Goal: Register for event/course

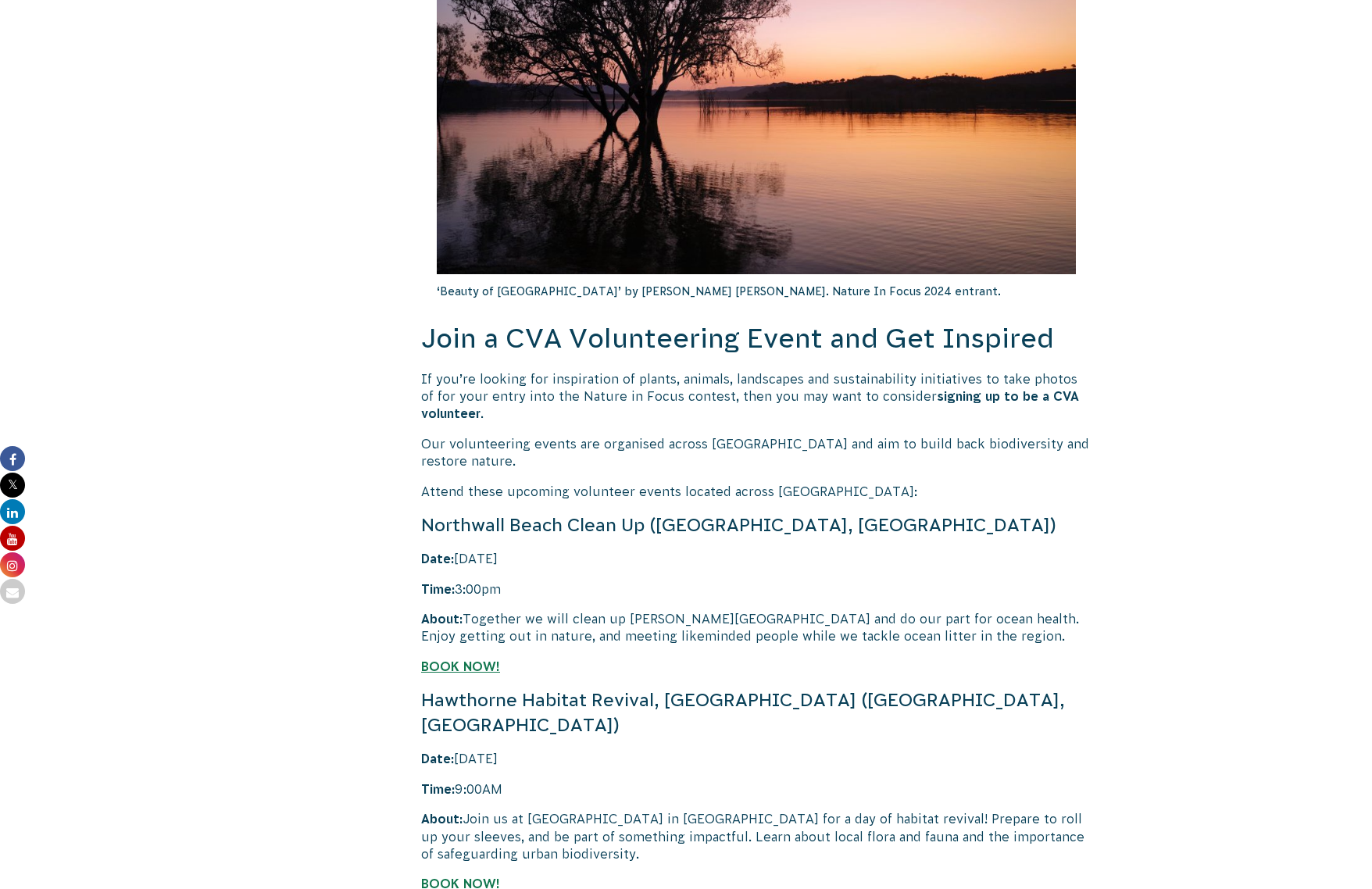
scroll to position [2860, 0]
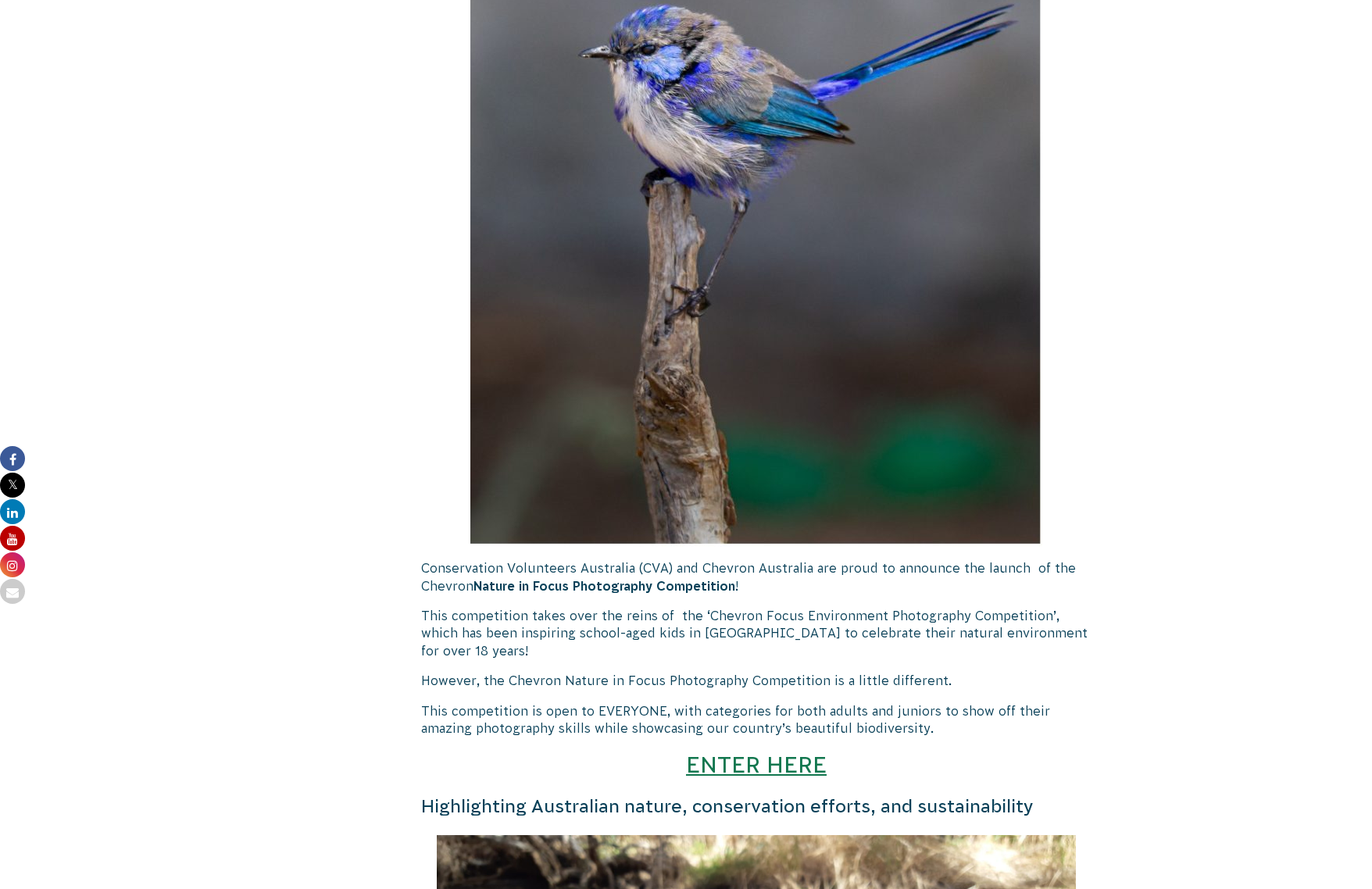
scroll to position [730, 0]
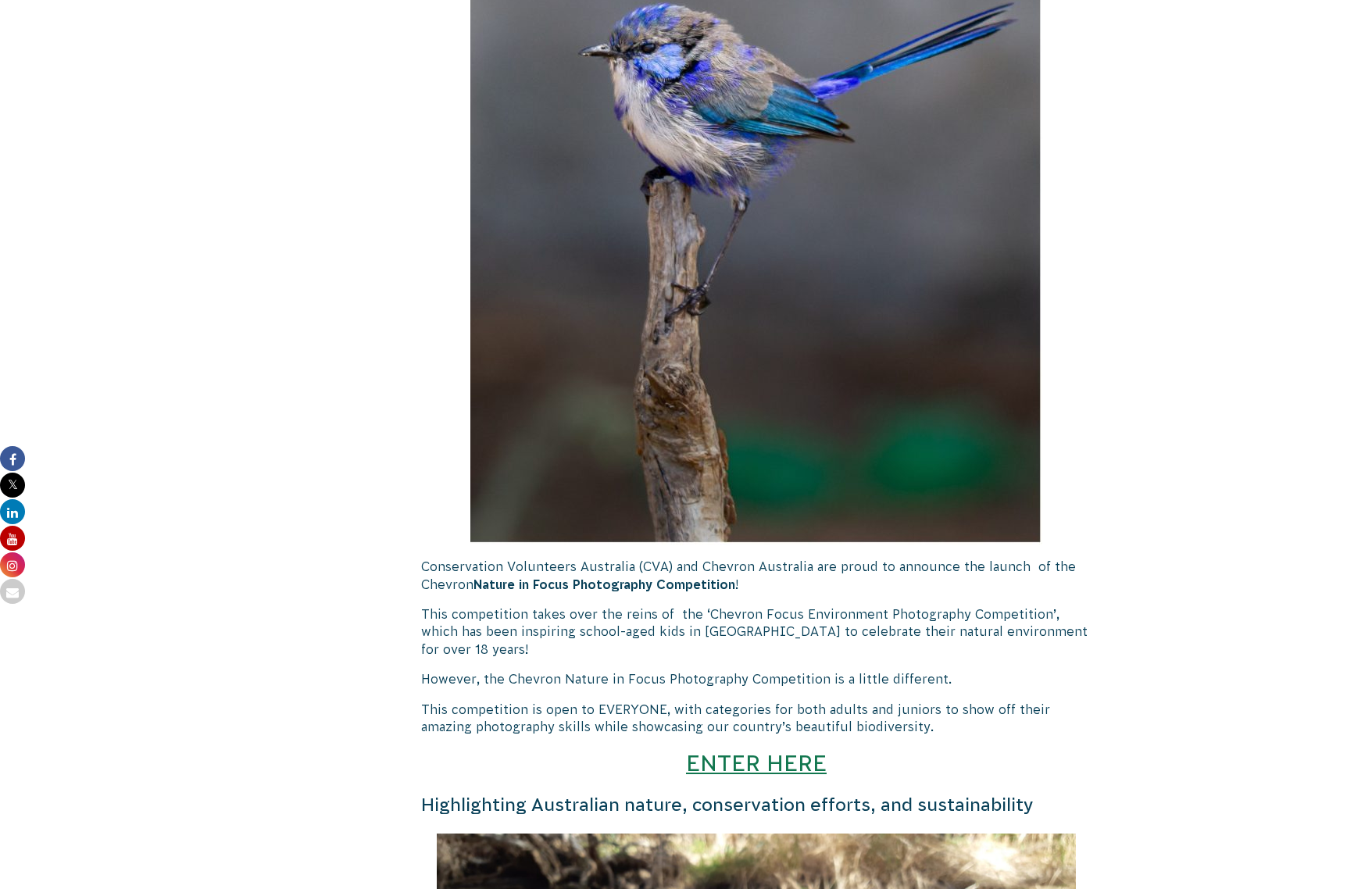
click at [758, 778] on h3 "ENTER HERE" at bounding box center [756, 763] width 670 height 32
click at [760, 770] on link "ENTER HERE" at bounding box center [756, 762] width 141 height 26
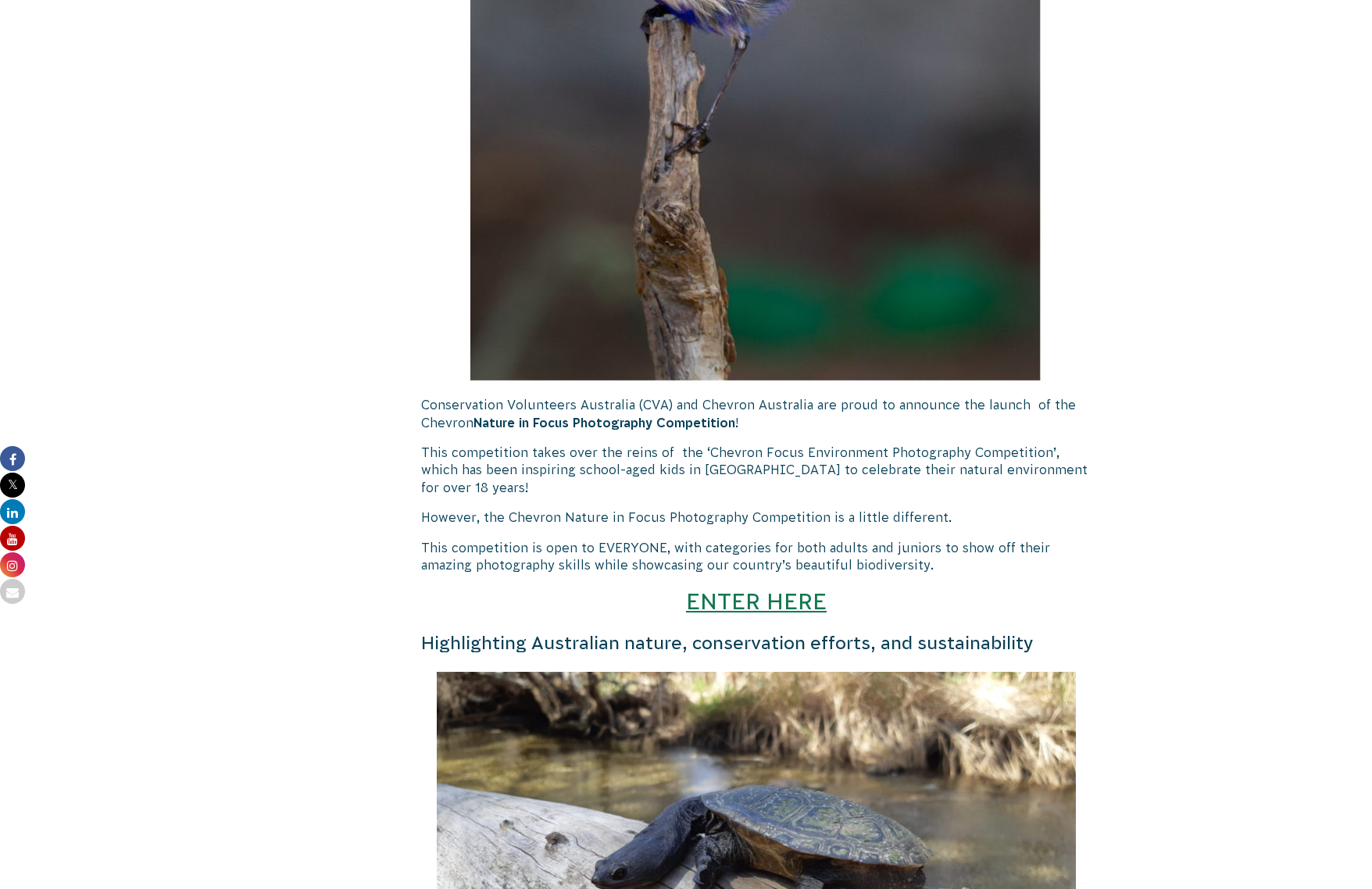
scroll to position [1053, 0]
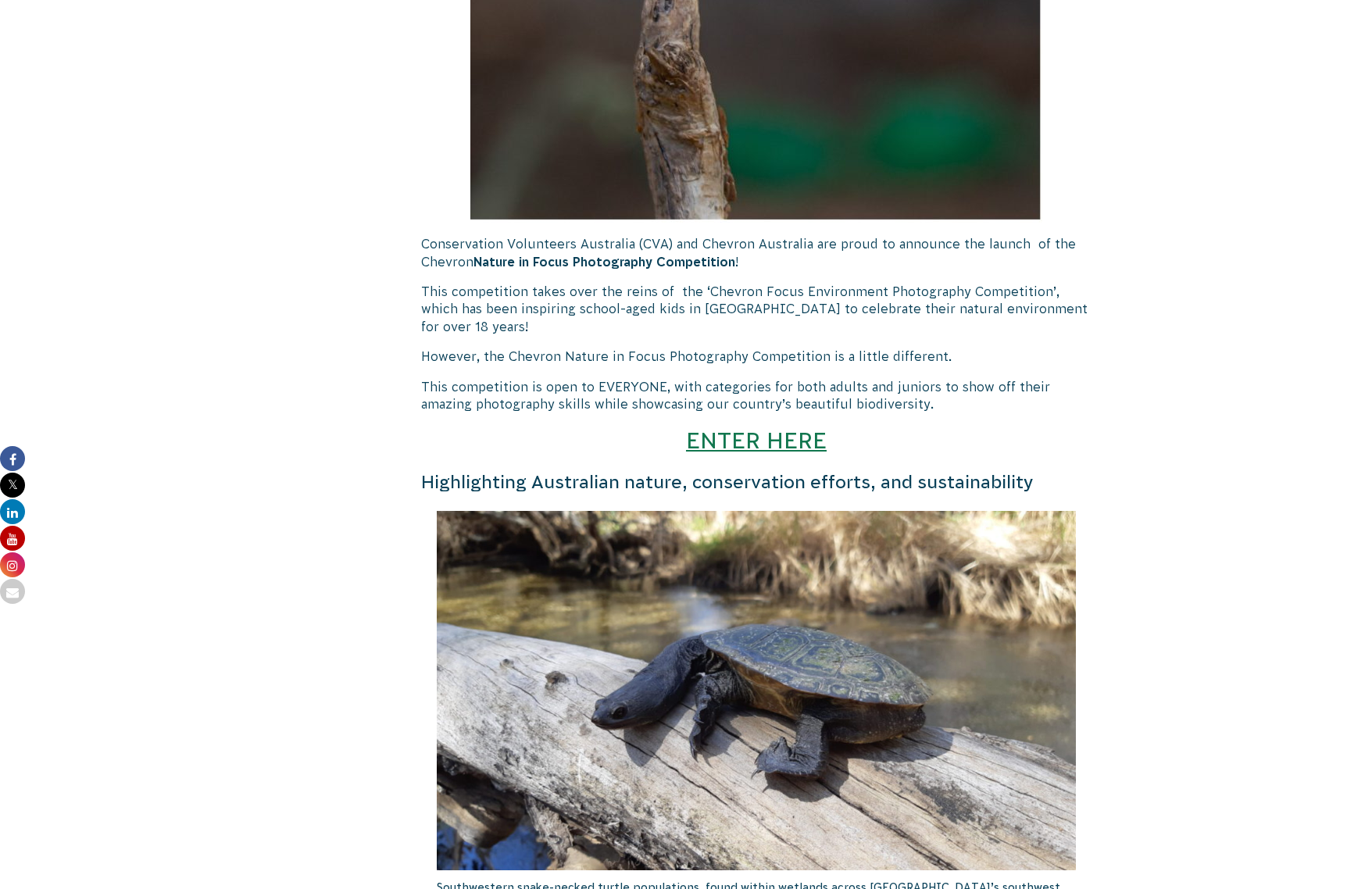
click at [743, 454] on h3 "ENTER HERE" at bounding box center [756, 440] width 670 height 32
click at [744, 445] on link "ENTER HERE" at bounding box center [756, 439] width 141 height 26
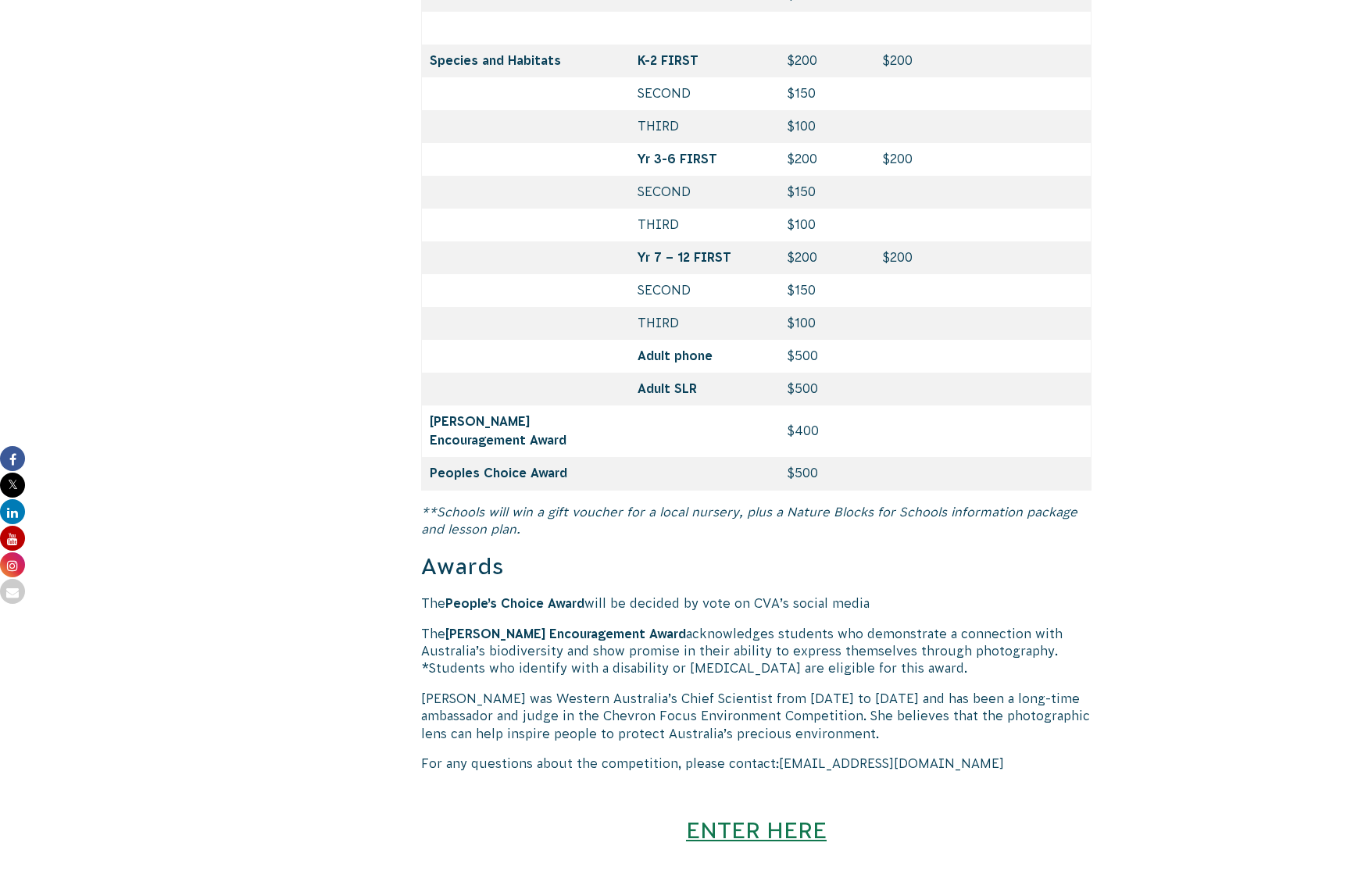
scroll to position [6899, 0]
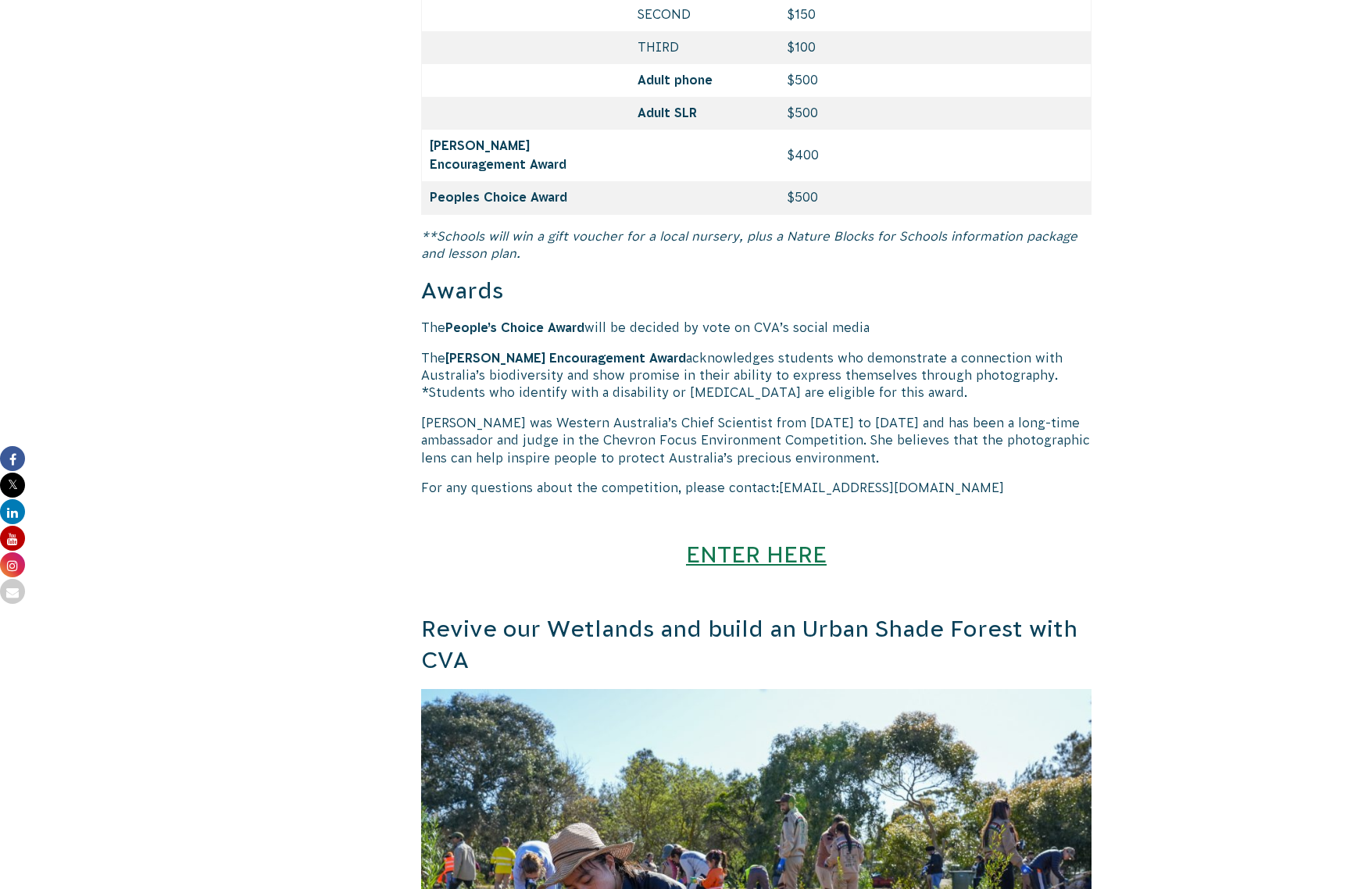
click at [786, 541] on link "ENTER HERE" at bounding box center [756, 554] width 141 height 26
